Goal: Task Accomplishment & Management: Manage account settings

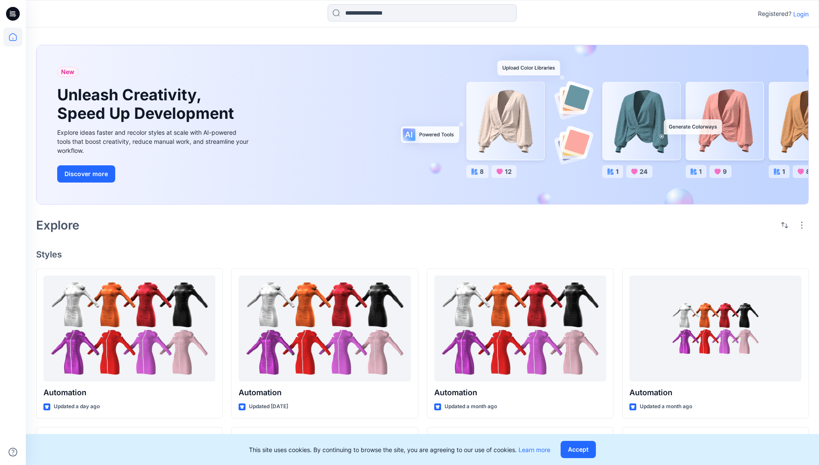
click at [799, 14] on p "Login" at bounding box center [801, 13] width 15 height 9
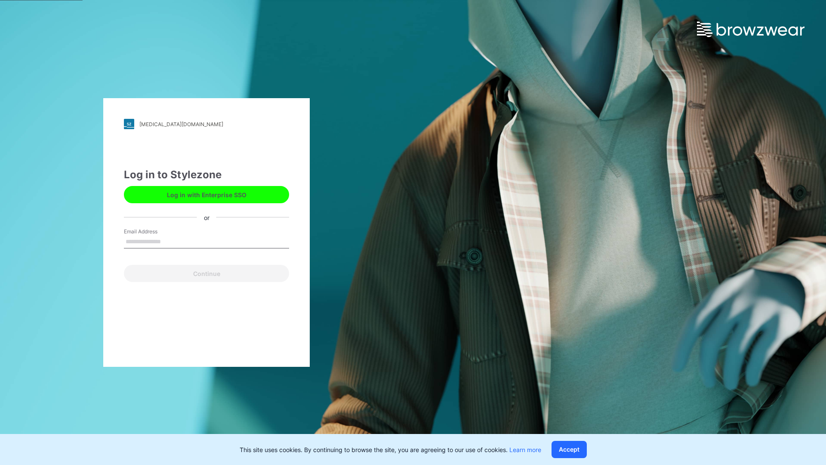
click at [170, 241] on input "Email Address" at bounding box center [206, 241] width 165 height 13
type input "**********"
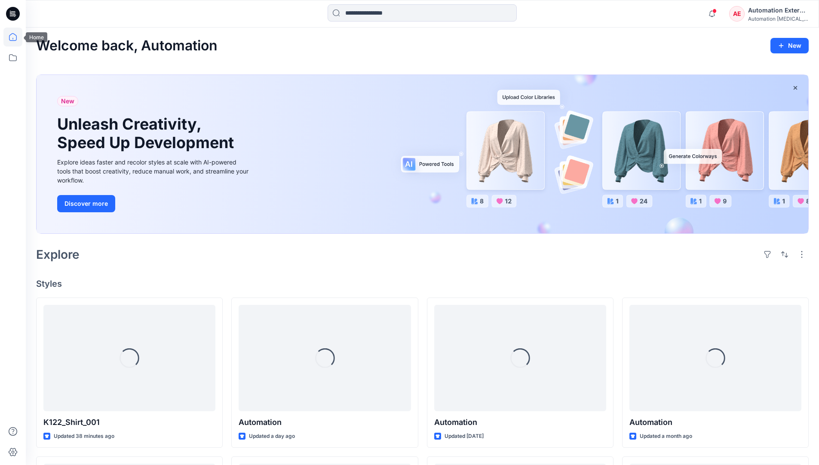
click at [16, 37] on icon at bounding box center [13, 37] width 8 height 8
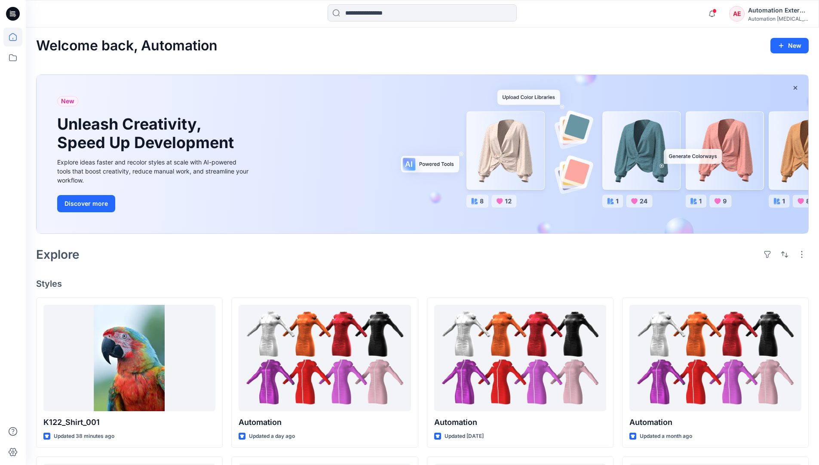
scroll to position [74, 0]
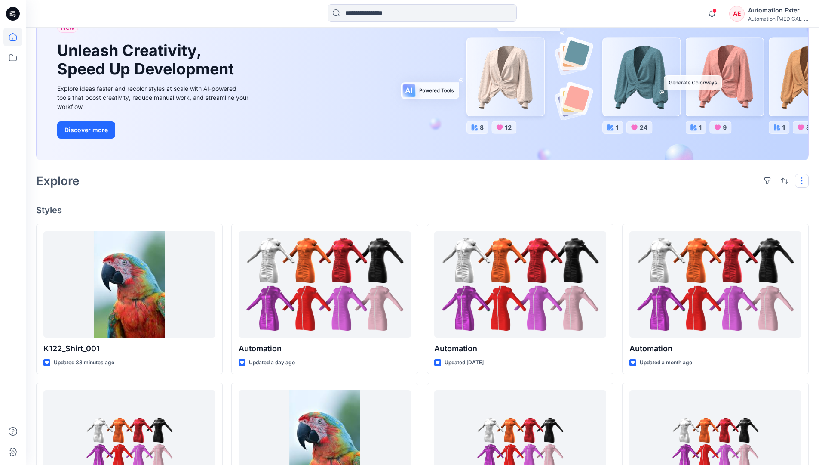
click at [803, 180] on button "button" at bounding box center [802, 181] width 14 height 14
click at [783, 180] on button "button" at bounding box center [785, 181] width 14 height 14
click at [747, 198] on p "Last update" at bounding box center [756, 202] width 54 height 9
click at [739, 221] on p "A to Z" at bounding box center [756, 221] width 54 height 9
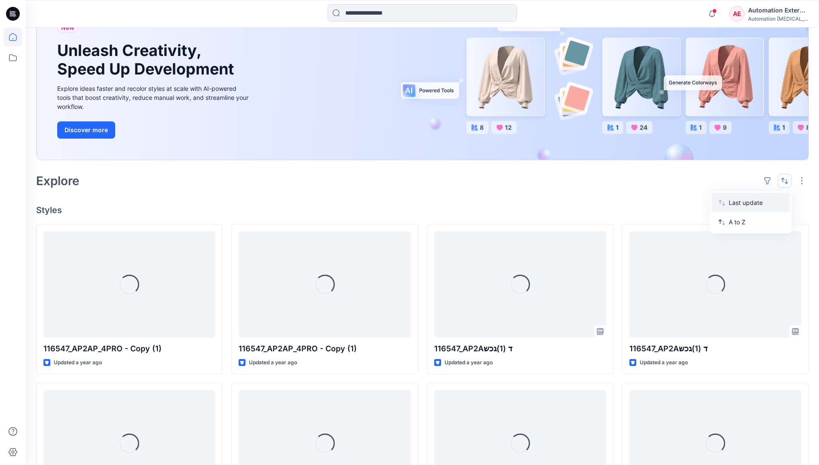
click at [739, 200] on p "Last update" at bounding box center [756, 202] width 54 height 9
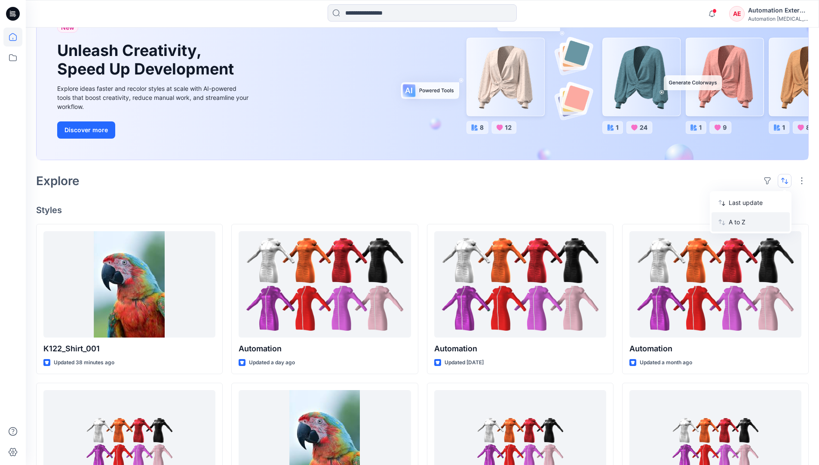
click at [739, 225] on p "A to Z" at bounding box center [756, 221] width 54 height 9
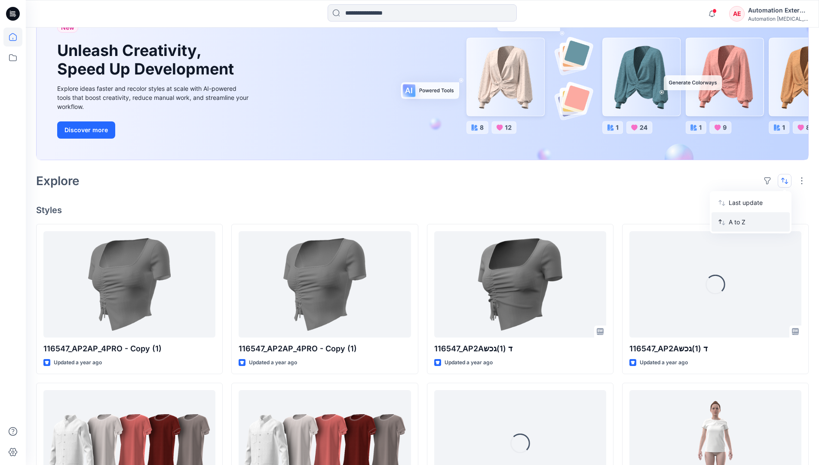
click at [739, 222] on p "A to Z" at bounding box center [756, 221] width 54 height 9
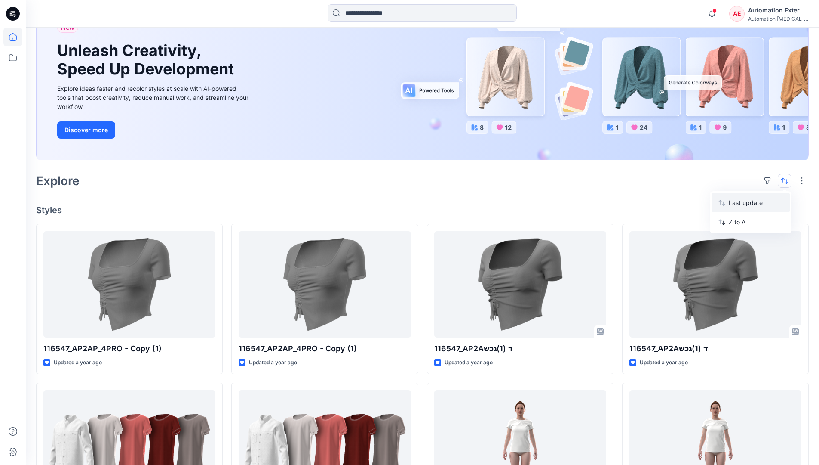
click at [739, 205] on p "Last update" at bounding box center [756, 202] width 54 height 9
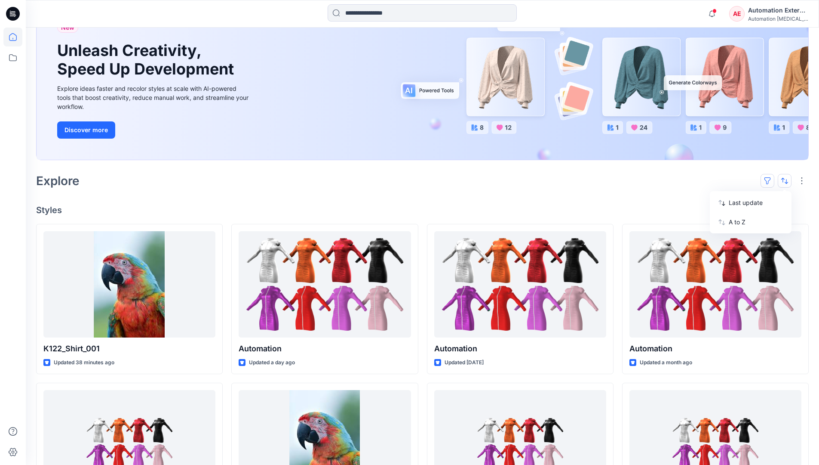
click at [771, 180] on button "button" at bounding box center [768, 181] width 14 height 14
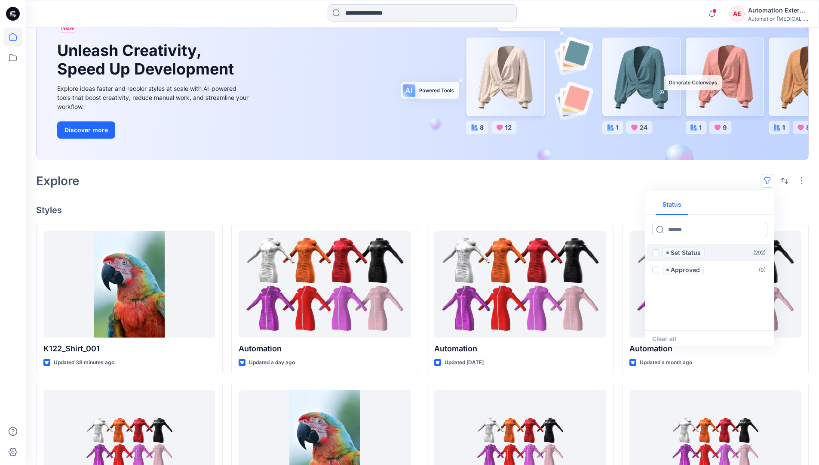
click at [656, 254] on span at bounding box center [655, 252] width 7 height 7
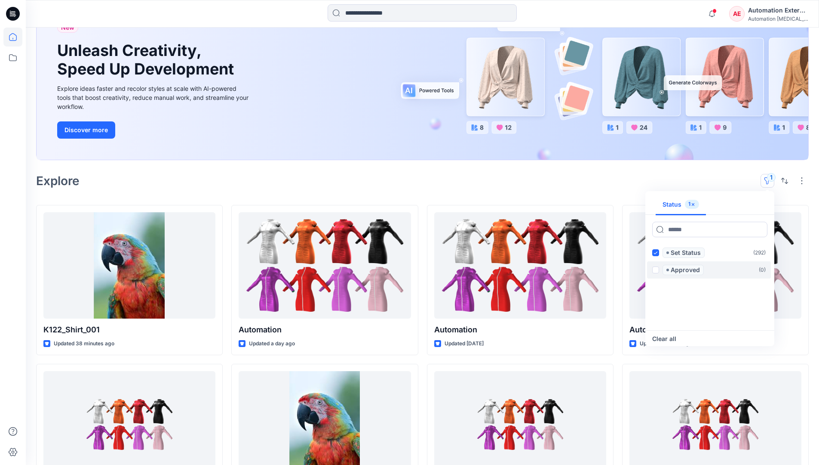
click at [657, 268] on span at bounding box center [655, 269] width 7 height 7
click at [656, 253] on icon at bounding box center [656, 252] width 4 height 3
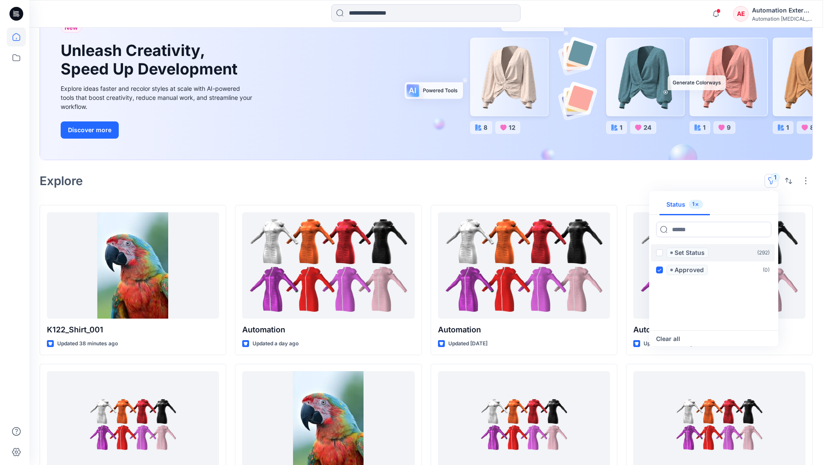
scroll to position [67, 0]
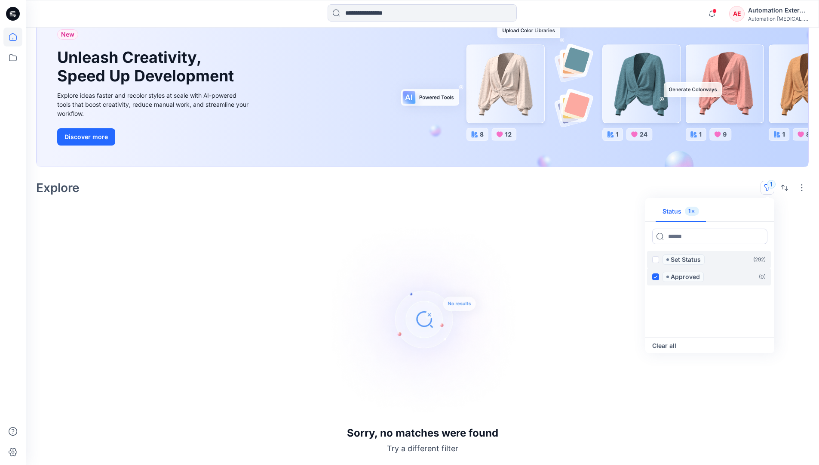
click at [656, 276] on icon at bounding box center [656, 276] width 4 height 3
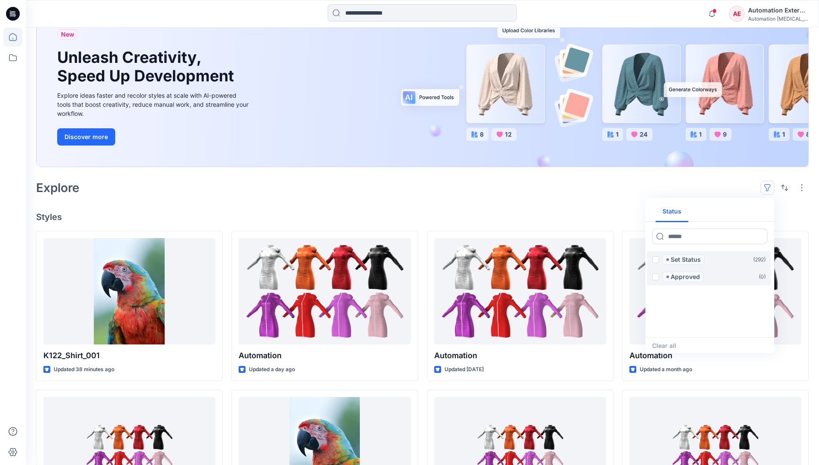
click at [741, 212] on div "Status" at bounding box center [710, 211] width 129 height 20
click at [678, 211] on button "Status" at bounding box center [672, 211] width 33 height 21
click at [684, 238] on input at bounding box center [709, 235] width 115 height 15
type input "******"
click at [688, 260] on p "Set Status" at bounding box center [686, 259] width 30 height 10
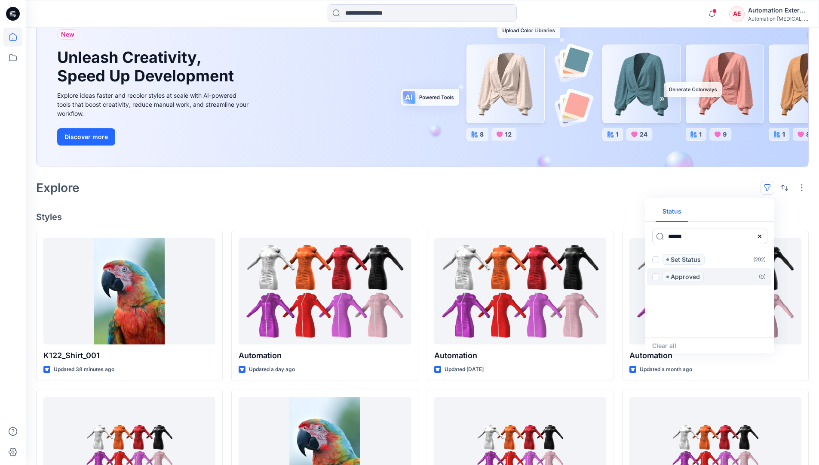
click at [763, 239] on icon at bounding box center [760, 236] width 7 height 7
click at [678, 215] on button "Status" at bounding box center [672, 211] width 33 height 21
click at [686, 260] on p "Set Status" at bounding box center [686, 259] width 30 height 10
click at [658, 260] on span at bounding box center [655, 259] width 7 height 7
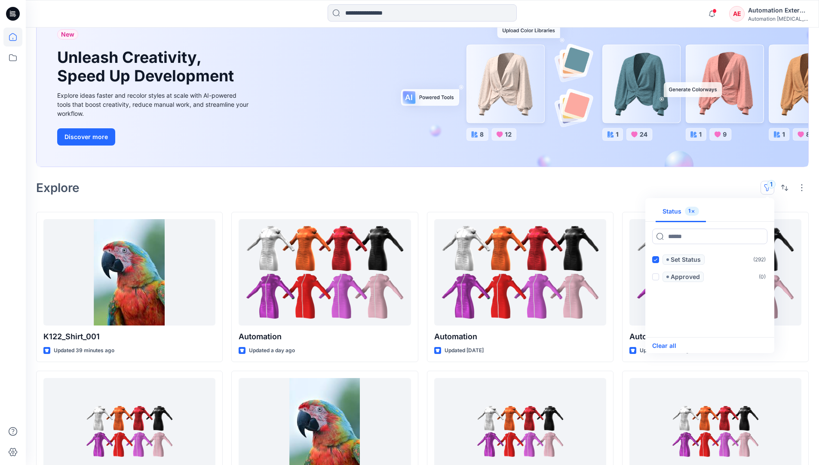
click at [671, 345] on button "Clear all" at bounding box center [664, 345] width 24 height 10
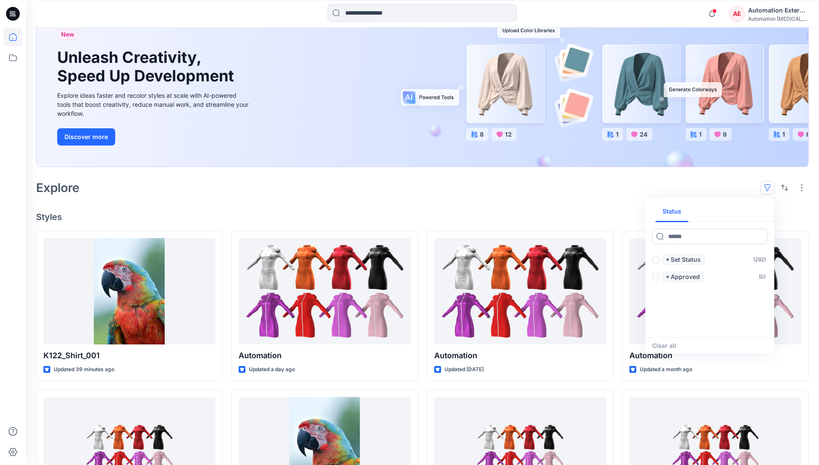
click at [770, 185] on button "button" at bounding box center [768, 188] width 14 height 14
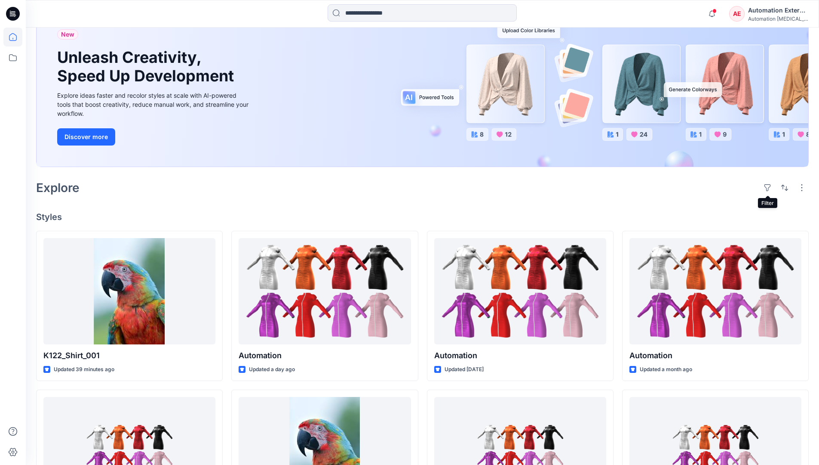
click at [779, 13] on div "Automation External" at bounding box center [778, 10] width 60 height 10
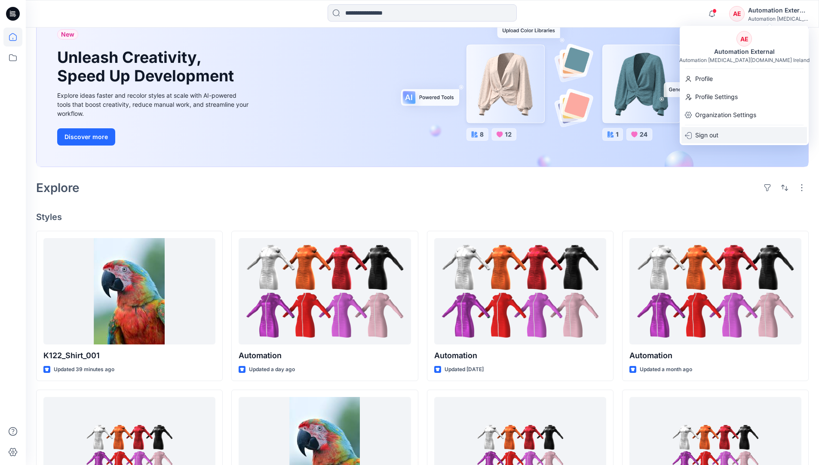
click at [723, 134] on div "Sign out" at bounding box center [745, 135] width 126 height 16
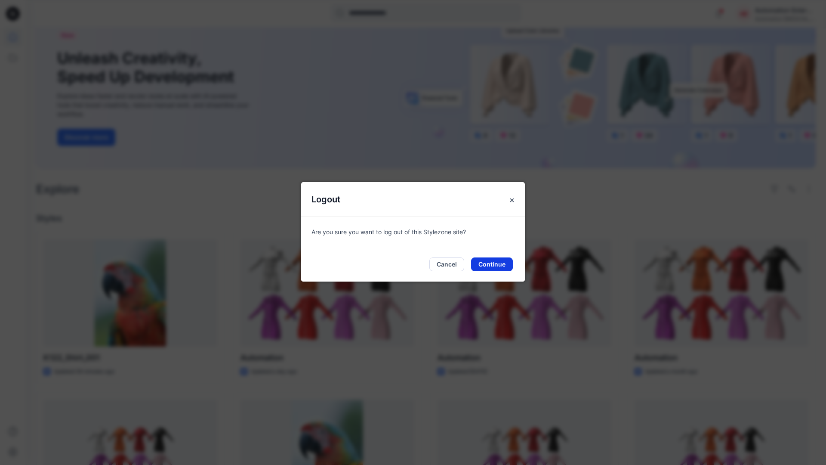
click at [497, 261] on button "Continue" at bounding box center [492, 264] width 42 height 14
